Goal: Information Seeking & Learning: Learn about a topic

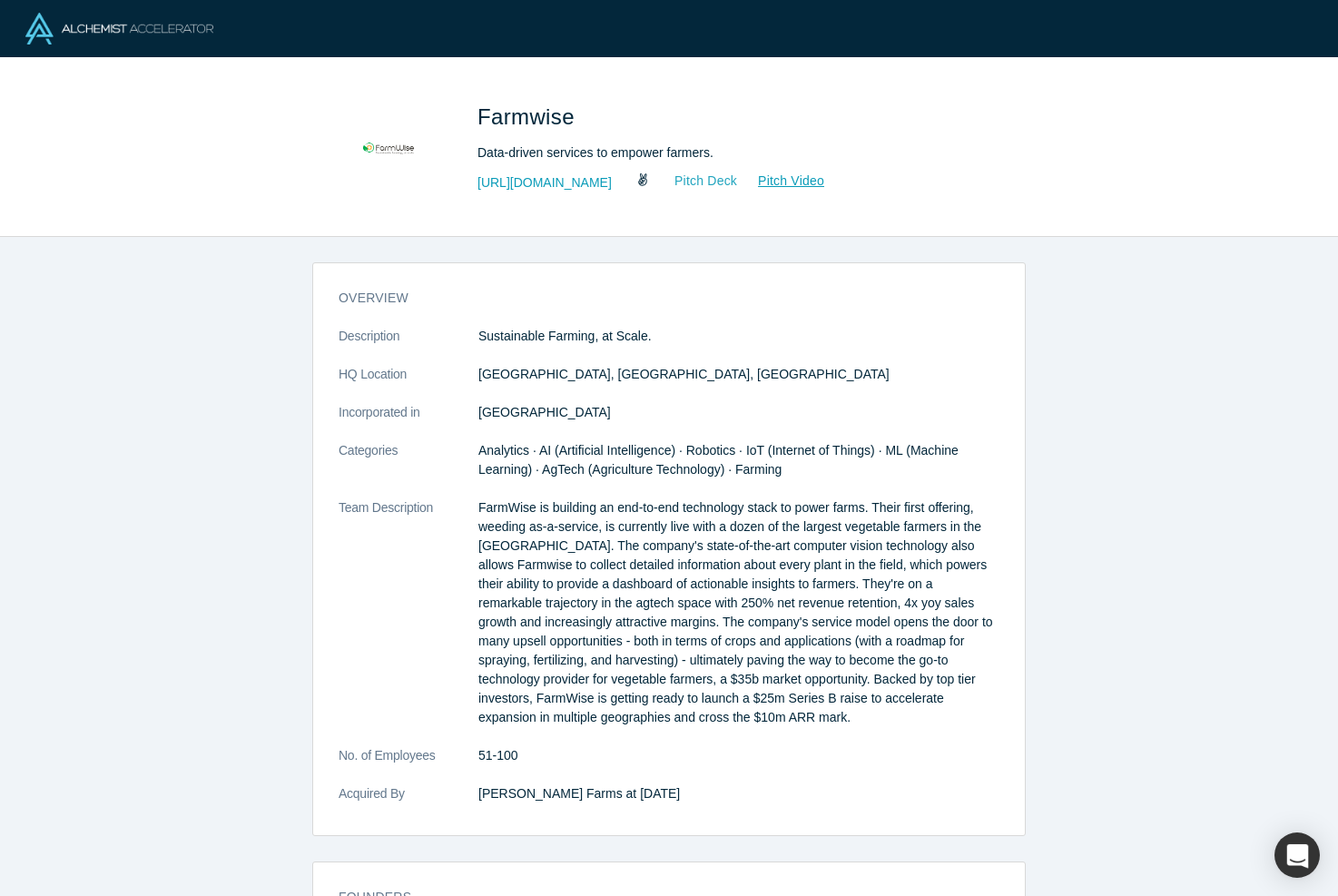
click at [724, 186] on link "Pitch Deck" at bounding box center [696, 181] width 84 height 21
click at [787, 183] on link "Pitch Video" at bounding box center [782, 181] width 88 height 21
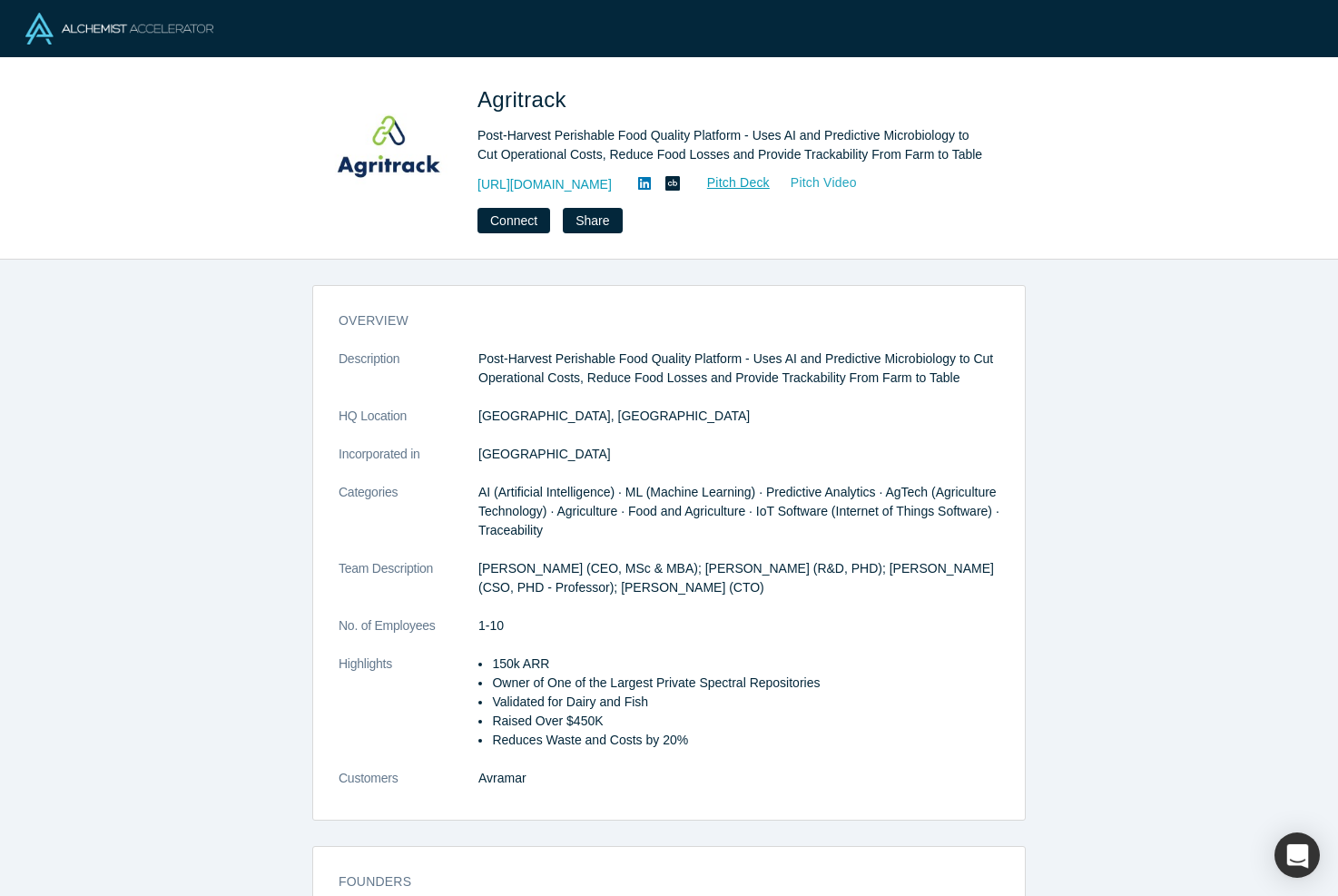
click at [803, 184] on link "Pitch Video" at bounding box center [814, 183] width 88 height 21
